Goal: Find specific page/section: Find specific page/section

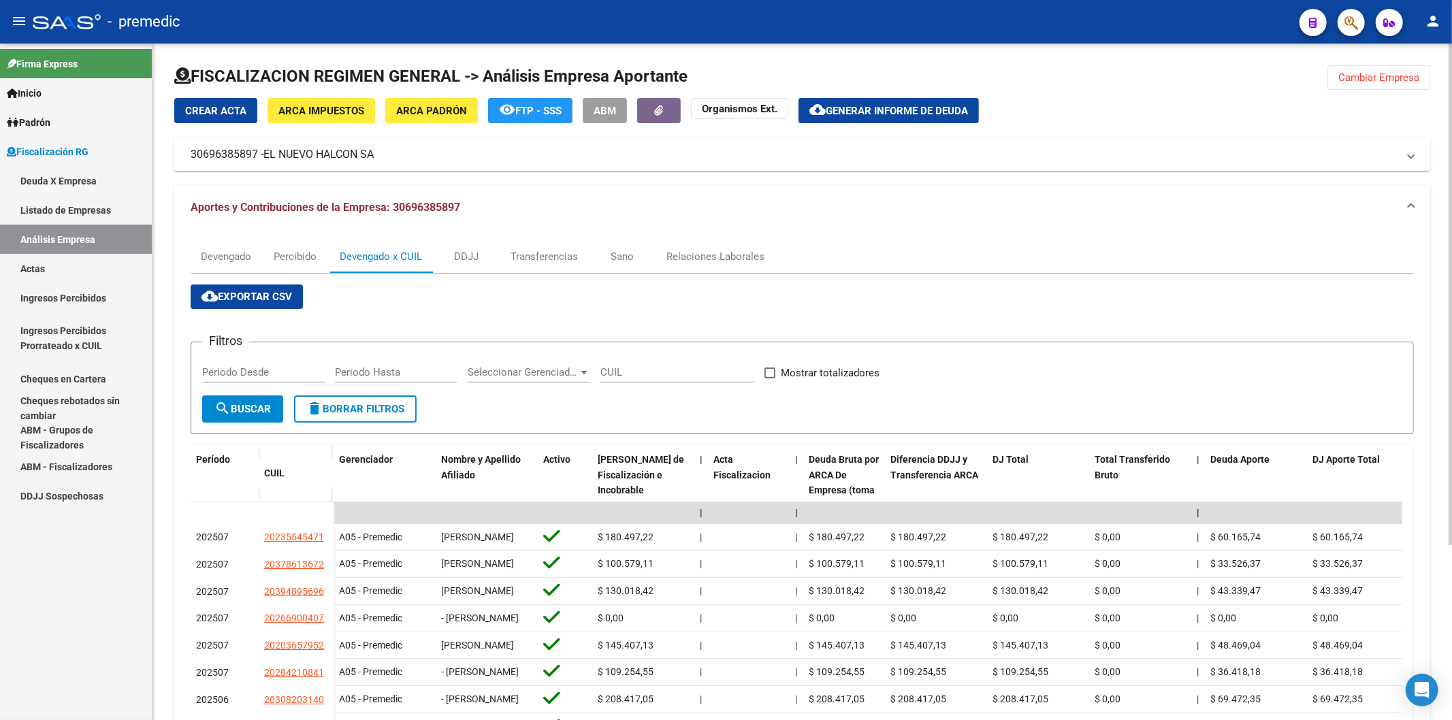
drag, startPoint x: 259, startPoint y: 148, endPoint x: 240, endPoint y: 155, distance: 20.0
click at [240, 155] on mat-panel-title "30696385897 - EL NUEVO HALCON SA" at bounding box center [794, 154] width 1207 height 15
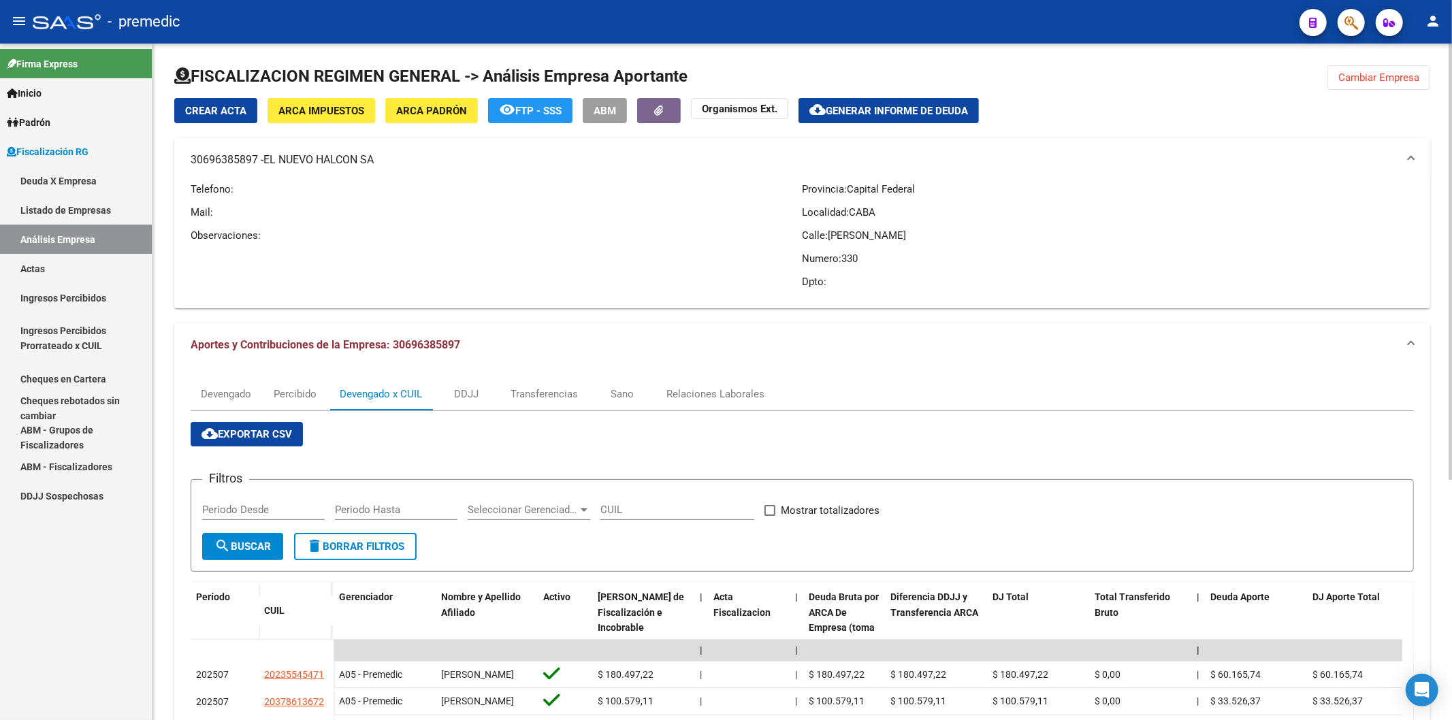
drag, startPoint x: 268, startPoint y: 161, endPoint x: 404, endPoint y: 161, distance: 136.2
click at [404, 161] on mat-panel-title "30696385897 - EL NUEVO HALCON SA" at bounding box center [794, 159] width 1207 height 15
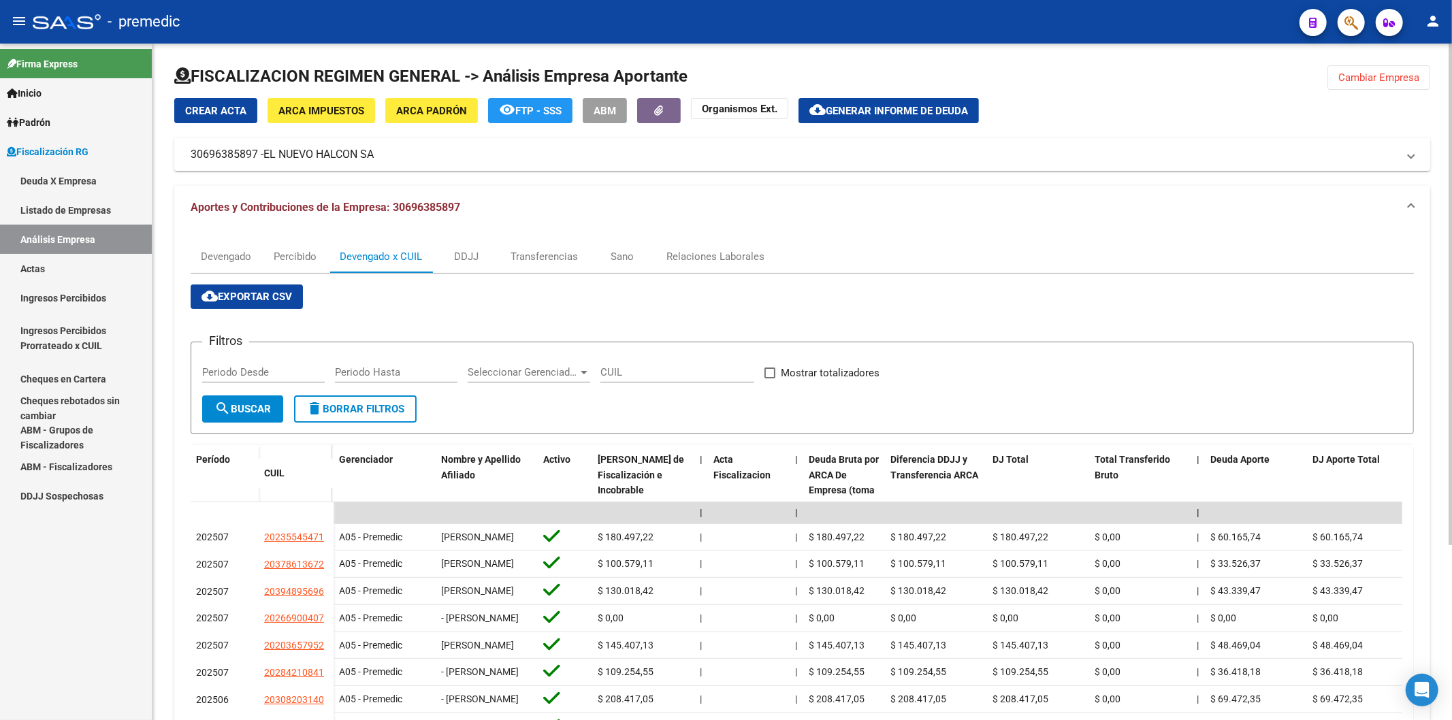
click at [275, 152] on span "EL NUEVO HALCON SA" at bounding box center [318, 154] width 110 height 15
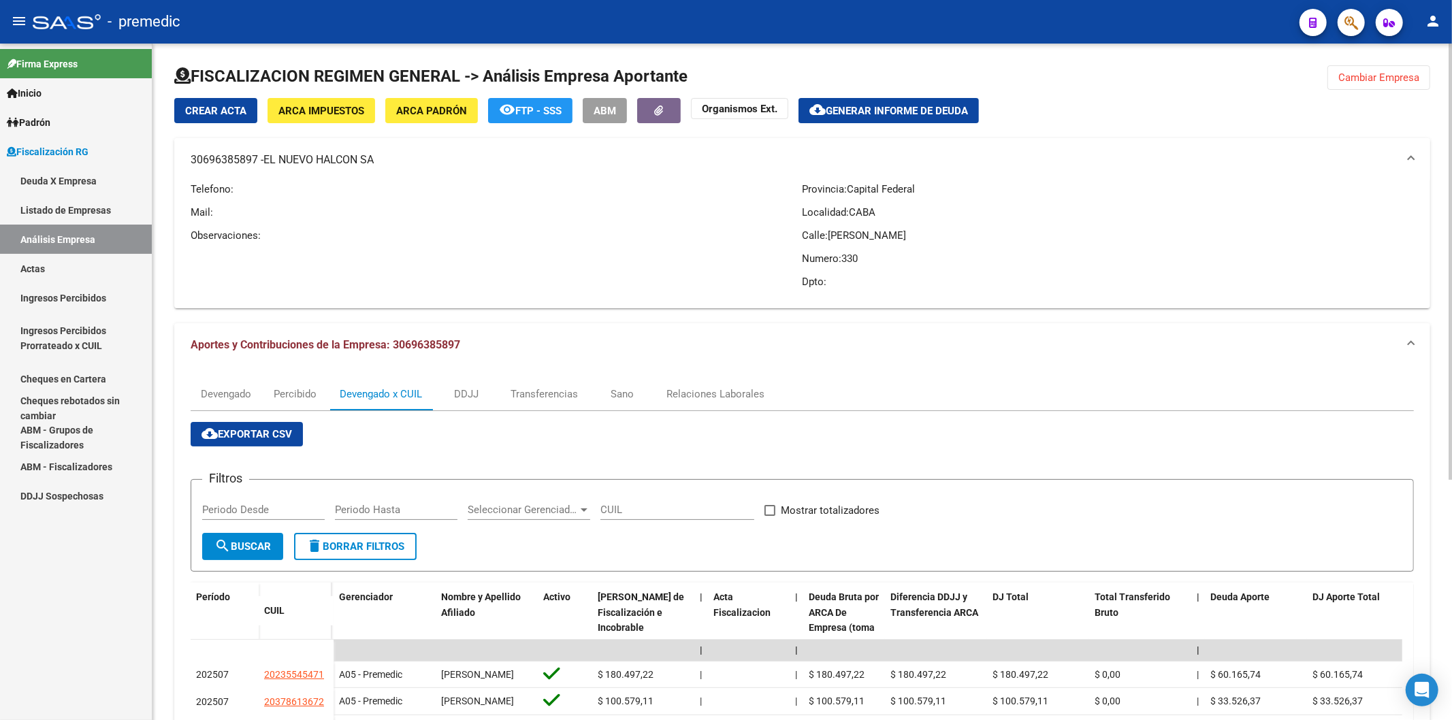
click at [267, 152] on span "EL NUEVO HALCON SA" at bounding box center [318, 159] width 110 height 15
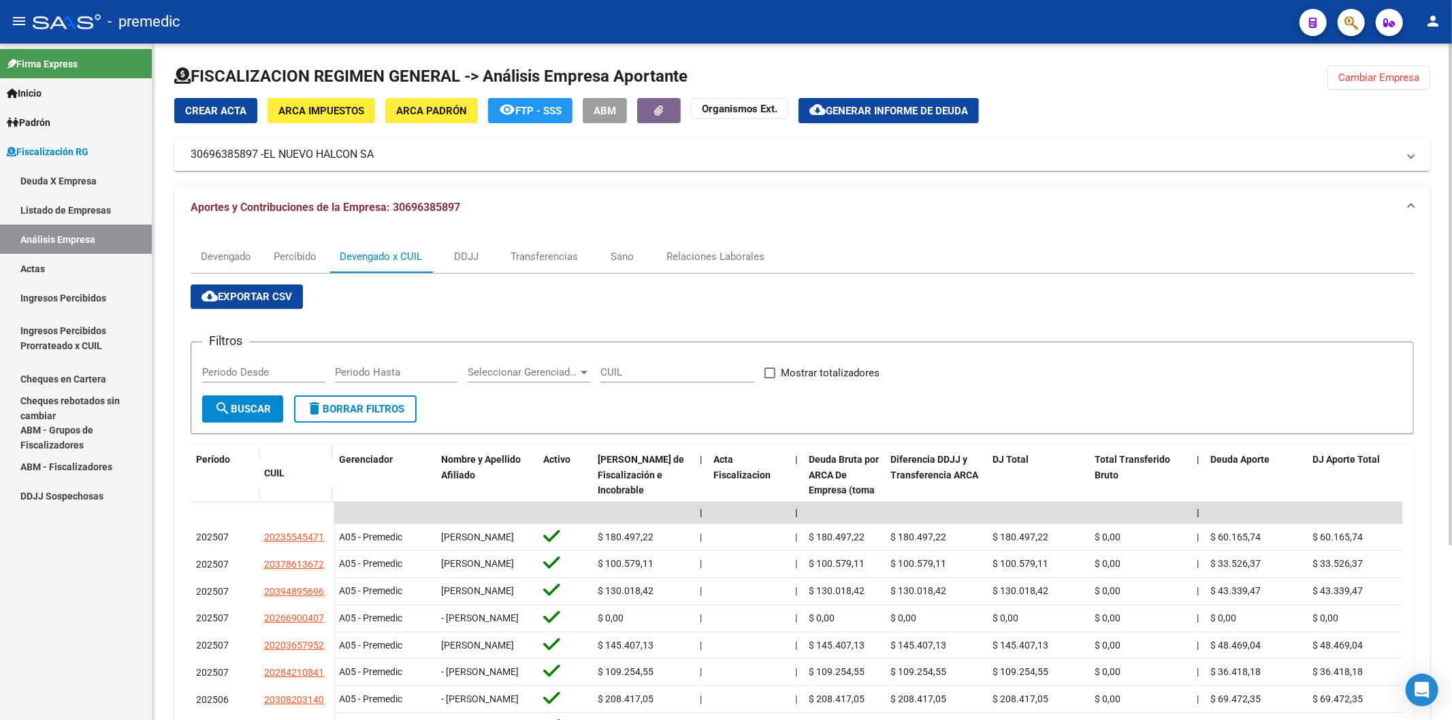
drag, startPoint x: 267, startPoint y: 152, endPoint x: 368, endPoint y: 155, distance: 101.5
click at [368, 155] on span "EL NUEVO HALCON SA" at bounding box center [318, 154] width 110 height 15
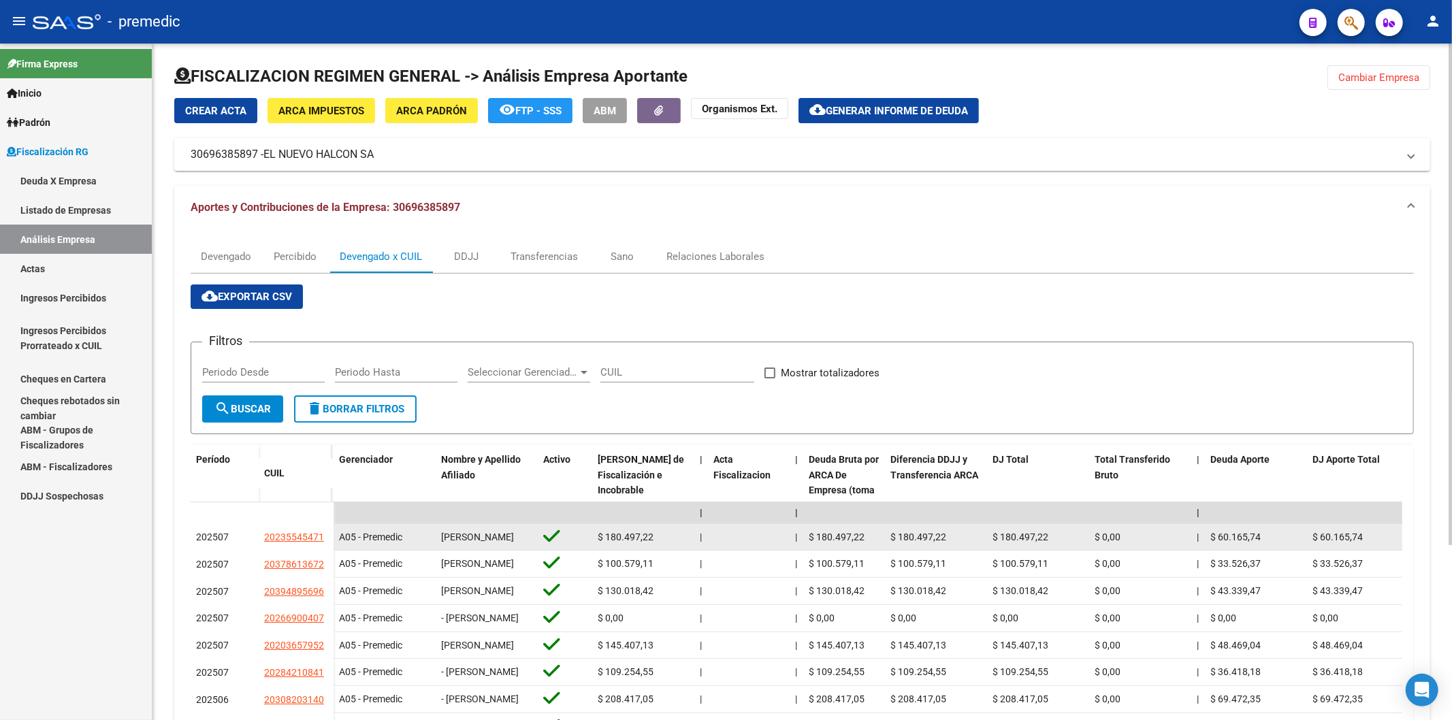
copy span "EL NUEVO HALCON SA"
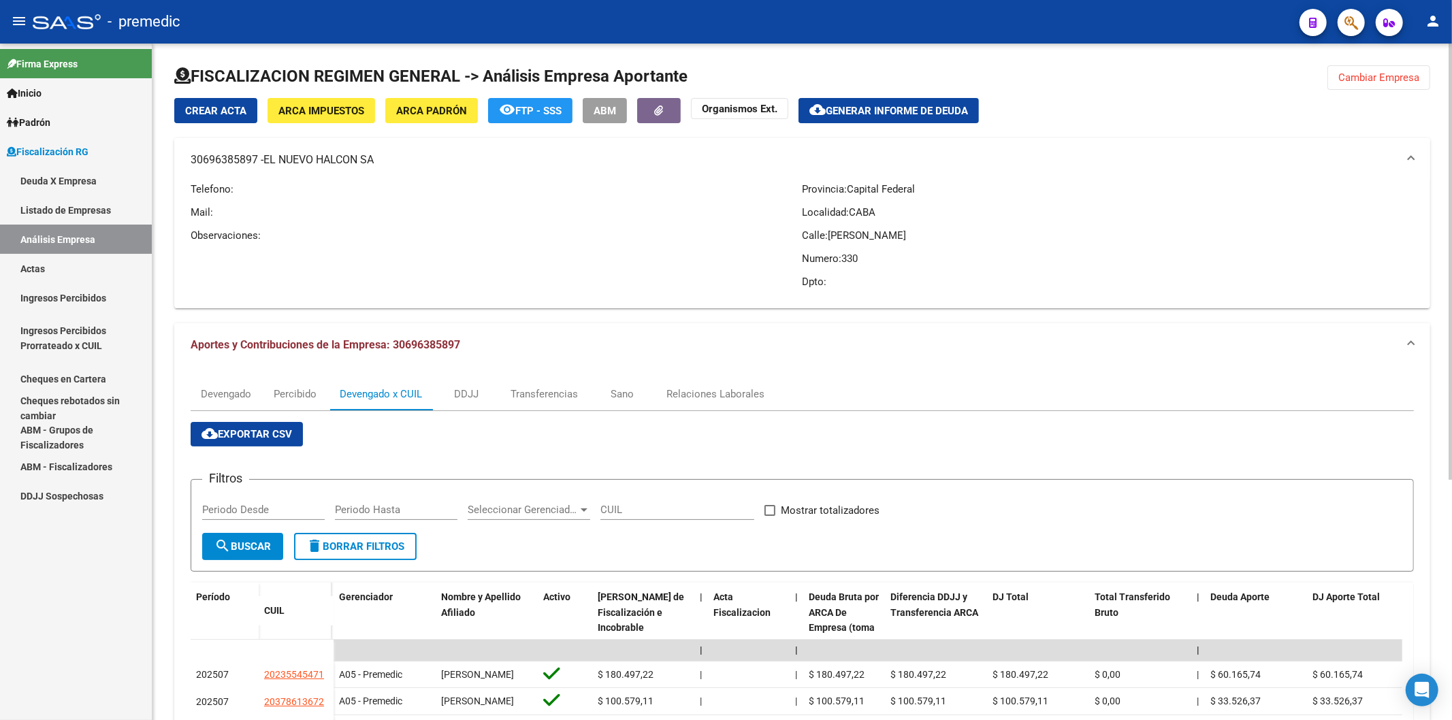
drag, startPoint x: 256, startPoint y: 154, endPoint x: 191, endPoint y: 155, distance: 64.7
click at [191, 155] on mat-panel-title "30696385897 - EL NUEVO HALCON SA" at bounding box center [794, 159] width 1207 height 15
copy mat-panel-title "30696385897"
